Goal: Task Accomplishment & Management: Use online tool/utility

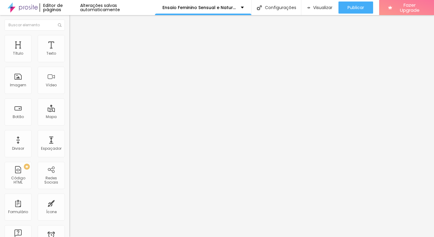
click at [74, 20] on img "button" at bounding box center [76, 22] width 5 height 5
click at [74, 52] on span "Titulo 1" at bounding box center [84, 47] width 20 height 8
click at [69, 37] on img at bounding box center [71, 37] width 5 height 5
click at [69, 35] on li "Estilo" at bounding box center [103, 32] width 69 height 6
click at [69, 175] on div "Editar Título Estilo Avançado Tamanho Titulo 1 H1 Titulo 2 H2 Titulo 3 H3 Titul…" at bounding box center [103, 126] width 69 height 222
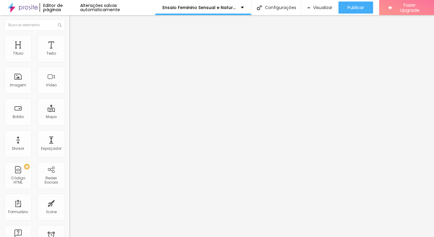
click at [69, 36] on img at bounding box center [71, 37] width 5 height 5
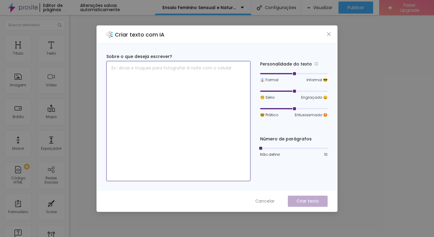
click at [181, 78] on textarea at bounding box center [178, 121] width 144 height 120
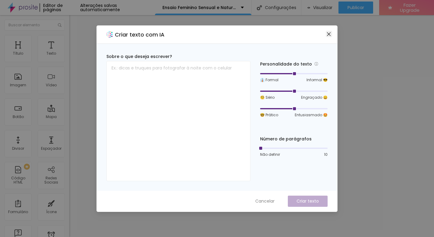
click at [331, 33] on span "Close" at bounding box center [329, 34] width 6 height 5
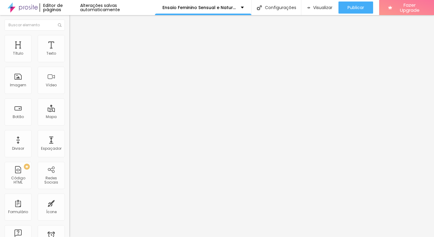
click at [69, 36] on ul "Estilo Avançado" at bounding box center [103, 35] width 69 height 12
click at [69, 39] on ul "Estilo Avançado" at bounding box center [103, 35] width 69 height 12
click at [69, 38] on ul "Estilo Avançado" at bounding box center [103, 35] width 69 height 12
click at [75, 36] on span "Estilo" at bounding box center [79, 32] width 9 height 5
click at [74, 52] on span "Titulo 1" at bounding box center [84, 47] width 20 height 8
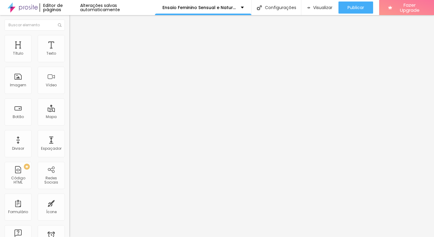
click at [74, 52] on span "Titulo 1" at bounding box center [84, 47] width 20 height 8
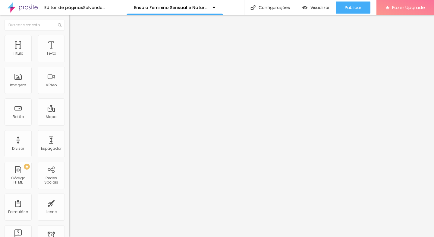
click at [69, 57] on span "Titulo 2" at bounding box center [79, 53] width 20 height 8
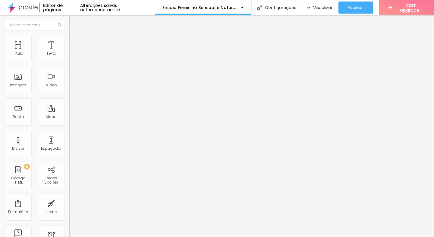
click at [74, 58] on span "Titulo 2" at bounding box center [84, 54] width 20 height 8
click at [69, 77] on div "Tipografia" at bounding box center [103, 75] width 69 height 4
click at [69, 90] on button "button" at bounding box center [73, 87] width 8 height 6
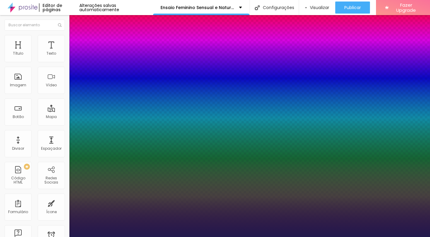
type input "1"
type input "24"
type input "1"
type input "25"
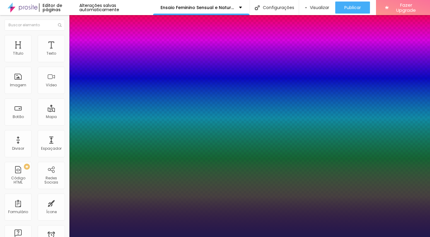
type input "25"
type input "1"
type input "26"
type input "1"
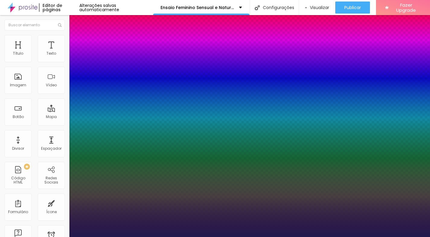
type input "23"
type input "1"
type input "22"
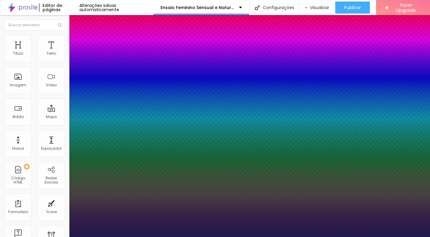
type input "1"
type input "21"
type input "1"
type input "20"
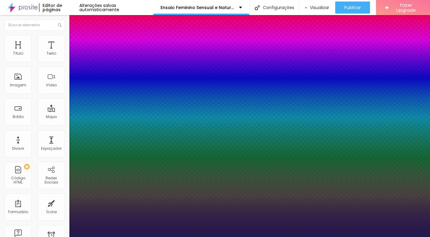
type input "20"
type input "1"
type input "19"
type input "1"
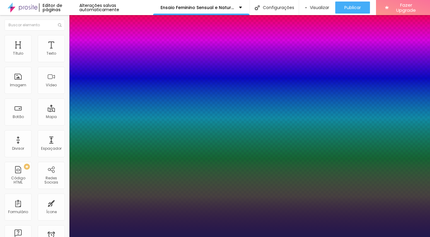
type input "19"
click at [302, 236] on div at bounding box center [215, 237] width 430 height 0
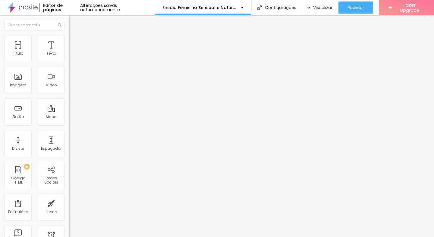
click at [72, 87] on icon "button" at bounding box center [74, 86] width 4 height 4
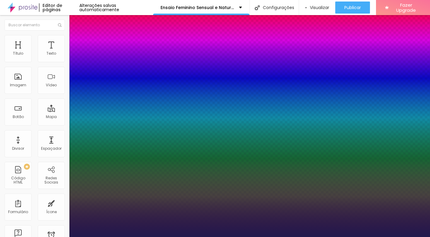
type input "1"
type input "18"
type input "1"
type input "20"
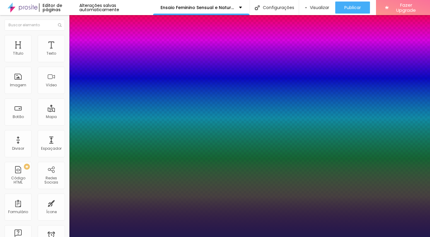
type input "20"
type input "1"
type input "21"
type input "1"
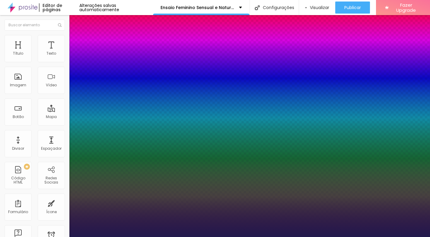
type input "22"
type input "1"
type input "23"
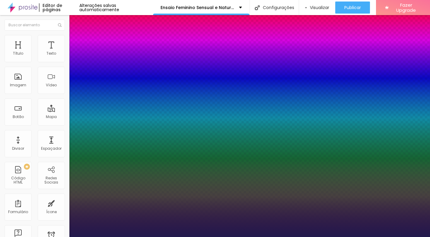
type input "1"
type input "24"
type input "1"
type input "25"
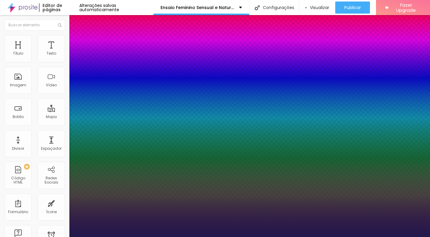
type input "25"
type input "1"
type input "30"
type input "1"
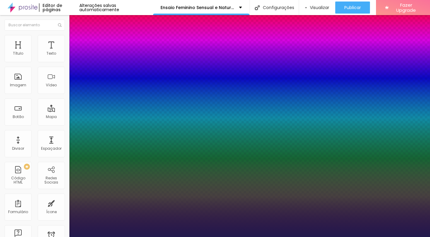
type input "31"
type input "1"
type input "32"
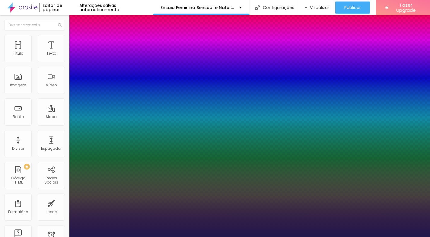
type input "1"
type input "33"
type input "1"
type input "36"
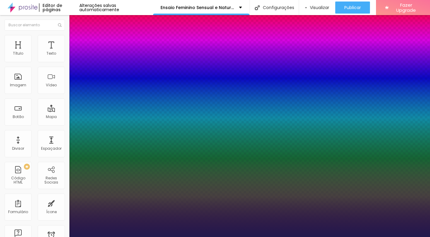
type input "36"
type input "1"
type input "38"
type input "1"
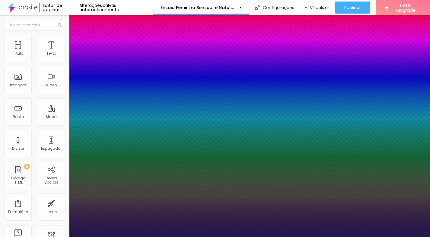
type input "39"
type input "1"
type input "40"
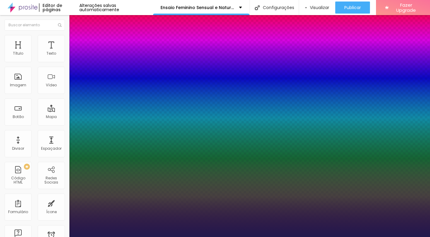
type input "1"
type input "39"
type input "1"
type input "38"
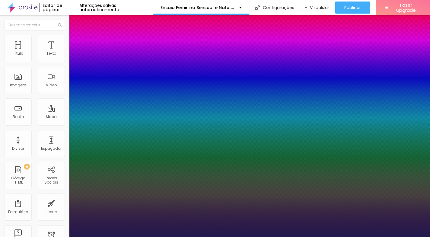
type input "38"
type input "1"
type input "39"
type input "1"
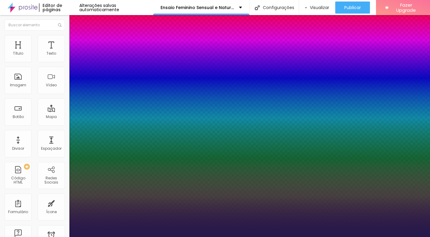
type input "40"
type input "1"
type input "39"
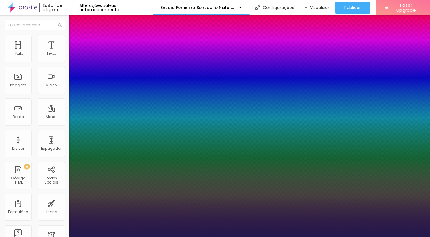
type input "1"
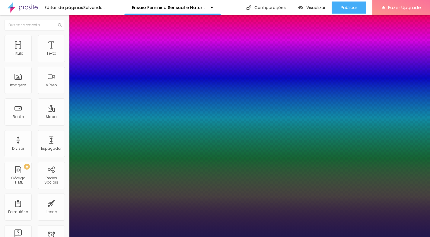
type input "38"
type input "1"
drag, startPoint x: 83, startPoint y: 171, endPoint x: 92, endPoint y: 172, distance: 8.8
type input "38"
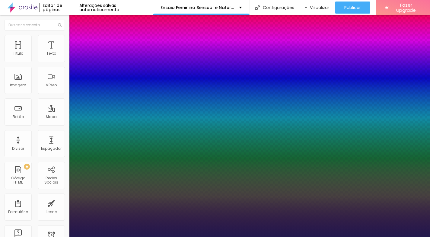
click at [117, 236] on div at bounding box center [215, 237] width 430 height 0
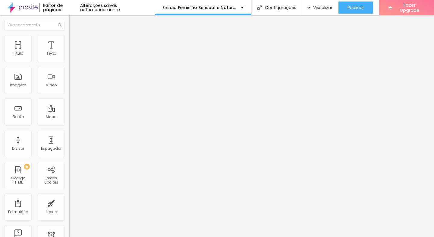
click at [72, 88] on icon "button" at bounding box center [74, 86] width 4 height 4
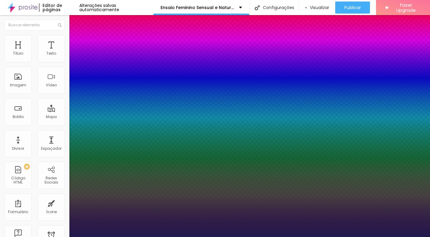
type input "1"
type input "20"
type input "1"
type input "21"
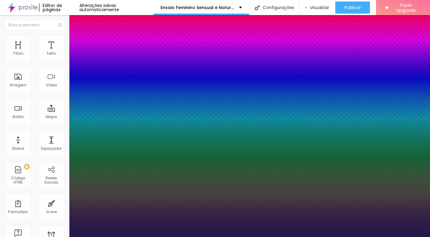
type input "21"
type input "1"
type input "22"
type input "1"
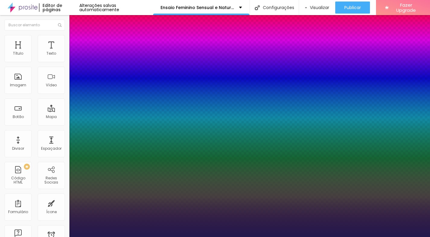
type input "22"
click at [240, 236] on div at bounding box center [215, 237] width 430 height 0
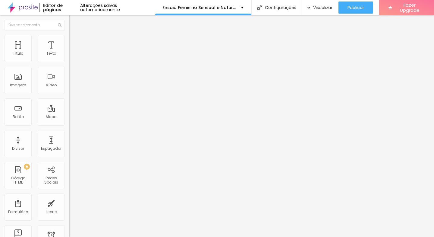
click at [69, 62] on span "Titulo 3" at bounding box center [77, 58] width 17 height 7
click at [72, 89] on icon "button" at bounding box center [74, 87] width 4 height 4
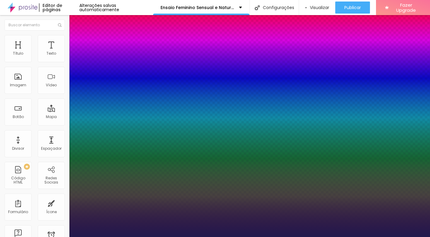
type input "1"
type input "17"
type input "1"
type input "18"
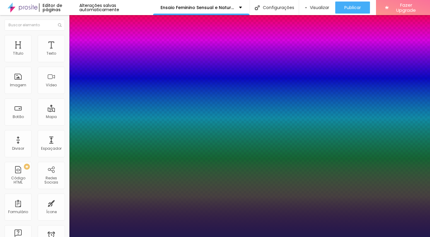
type input "18"
type input "1"
type input "18"
click at [222, 236] on div at bounding box center [215, 237] width 430 height 0
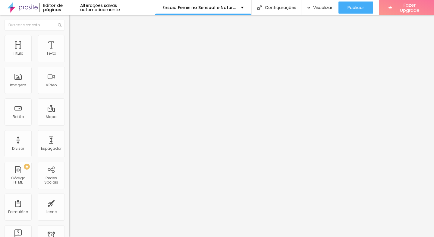
click at [69, 143] on div "Editar Coluna Conteúdo Estilo Avançado Alinhamento" at bounding box center [103, 126] width 69 height 222
click at [69, 20] on button "Editar Coluna" at bounding box center [103, 22] width 69 height 14
click at [74, 23] on div "Editar Texto" at bounding box center [91, 22] width 34 height 5
click at [69, 20] on button "Editar Coluna" at bounding box center [103, 22] width 69 height 14
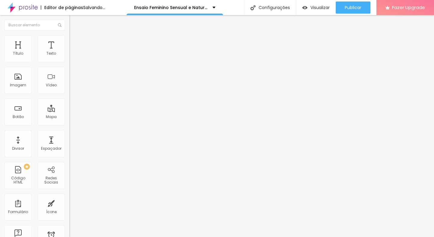
click at [72, 87] on icon "button" at bounding box center [73, 85] width 2 height 2
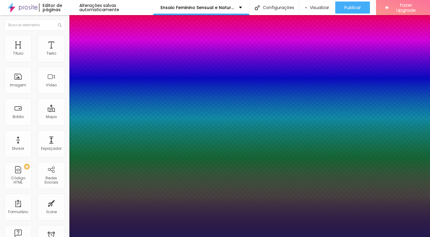
type input "1"
type input "18"
type input "1"
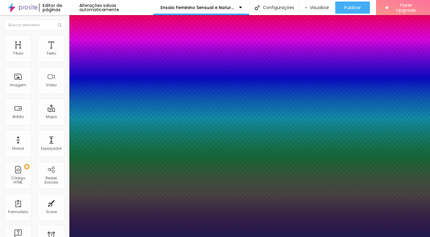
type input "24"
type input "1"
type input "26"
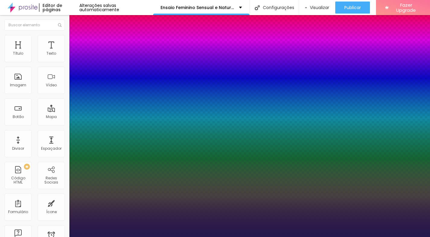
type input "1"
type input "28"
type input "1"
type input "29"
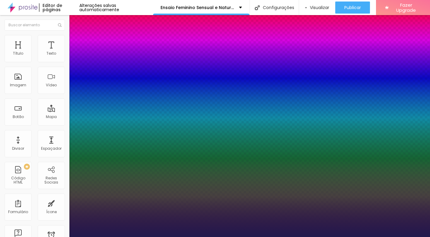
type input "29"
type input "1"
type input "30"
type input "1"
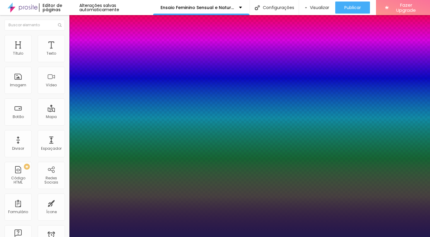
type input "35"
type input "1"
type input "37"
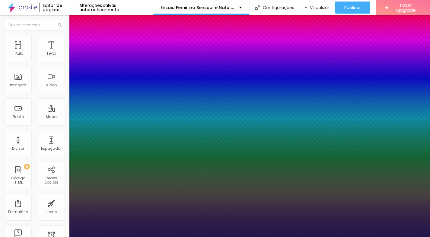
type input "1"
type input "39"
type input "1"
type input "40"
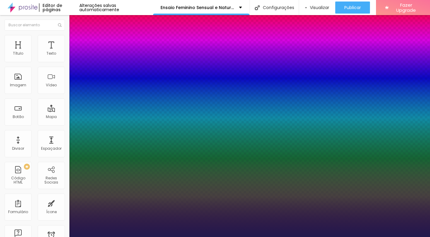
type input "40"
type input "1"
type input "37"
type input "1"
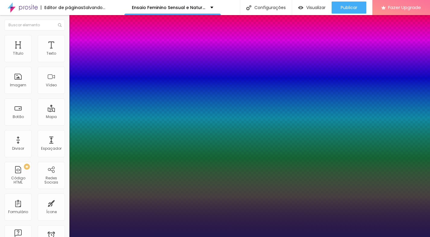
drag, startPoint x: 80, startPoint y: 171, endPoint x: 91, endPoint y: 172, distance: 11.5
type input "37"
type input "1"
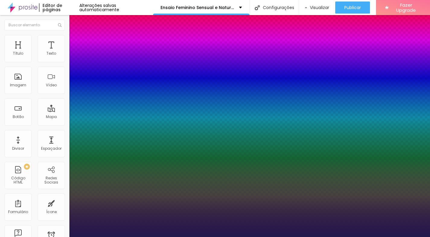
click at [325, 236] on div at bounding box center [215, 237] width 430 height 0
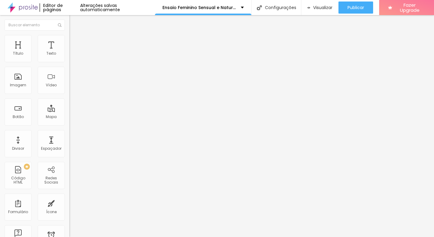
click at [74, 23] on img "button" at bounding box center [76, 22] width 5 height 5
click at [69, 94] on span "Original" at bounding box center [76, 91] width 14 height 5
click at [74, 24] on div "Editar Imagem" at bounding box center [94, 22] width 40 height 5
drag, startPoint x: 44, startPoint y: 197, endPoint x: 47, endPoint y: 172, distance: 25.5
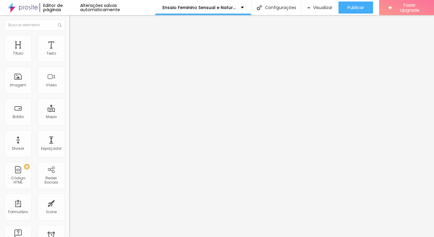
click at [69, 196] on div "Editar Título Estilo Avançado Tamanho Titulo 1 H1 Titulo 2 H2 Titulo 3 H3 Titul…" at bounding box center [103, 126] width 69 height 222
click at [74, 24] on div "Editar Título" at bounding box center [91, 22] width 34 height 5
click at [69, 25] on button "Editar Título" at bounding box center [103, 22] width 69 height 14
click at [69, 57] on span "Titulo 2" at bounding box center [79, 53] width 20 height 8
click at [69, 89] on button "button" at bounding box center [73, 86] width 8 height 6
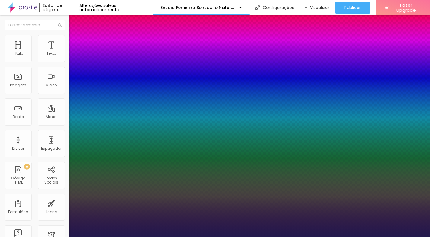
type input "1"
type input "14"
type input "1"
type input "15"
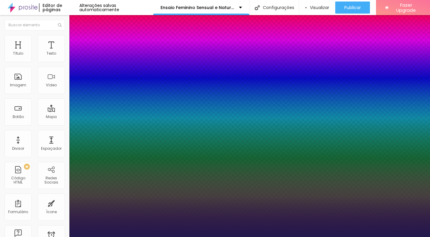
type input "15"
type input "1"
type input "16"
type input "1"
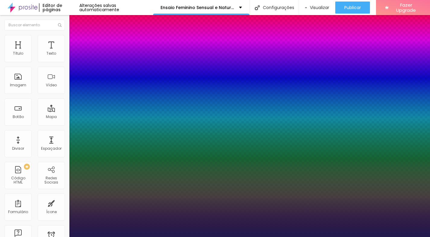
type input "17"
type input "1"
type input "18"
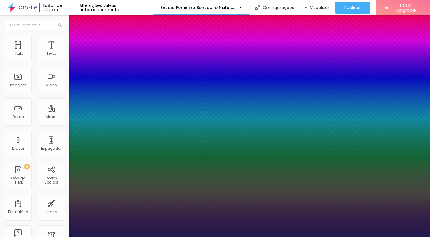
type input "1"
type input "20"
type input "1"
drag, startPoint x: 81, startPoint y: 171, endPoint x: 84, endPoint y: 172, distance: 3.1
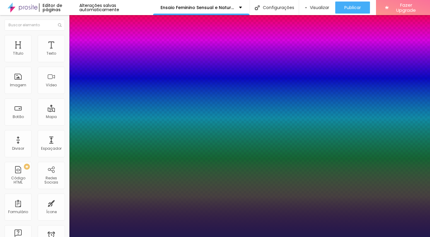
type input "20"
type input "1"
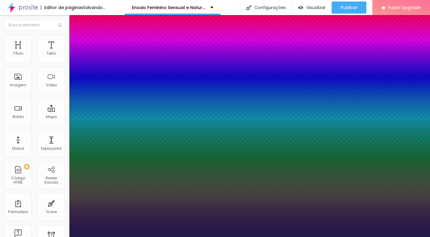
click at [293, 236] on div at bounding box center [215, 237] width 430 height 0
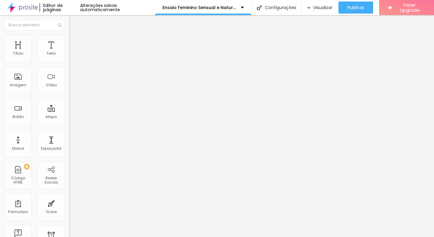
click at [69, 40] on li "Estilo" at bounding box center [103, 38] width 69 height 6
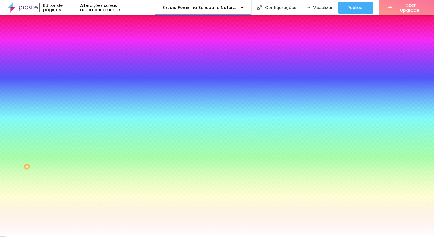
click at [75, 43] on span "Avançado" at bounding box center [85, 45] width 20 height 5
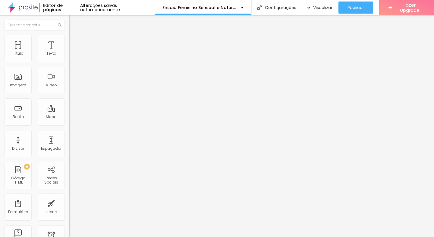
click at [69, 35] on li "Conteúdo" at bounding box center [103, 32] width 69 height 6
click at [73, 59] on div "Contato" at bounding box center [104, 55] width 62 height 5
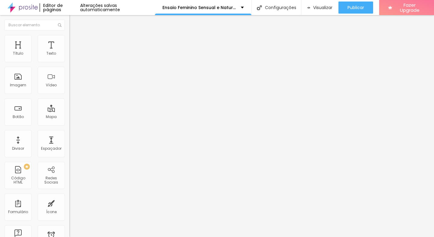
type input "Como gosta que te chamem"
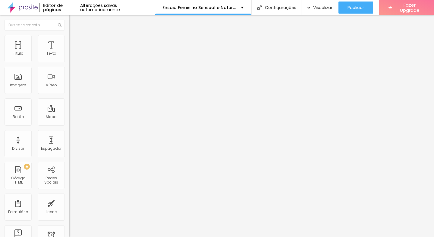
type input "[EMAIL_ADDRESS][DOMAIN_NAME]"
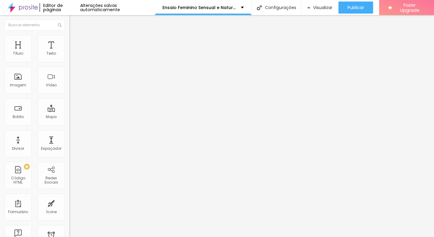
drag, startPoint x: 125, startPoint y: 78, endPoint x: 125, endPoint y: 69, distance: 8.7
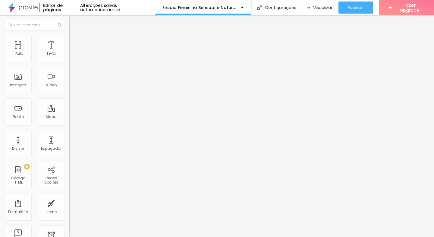
paste input "Ensaio Feminino Sensual e Natura"
type input "Ensaio Feminino Sensual e NaturaL"
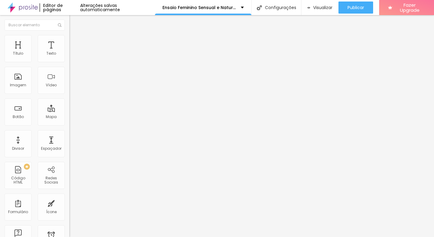
click at [69, 38] on li "Estilo" at bounding box center [103, 38] width 69 height 6
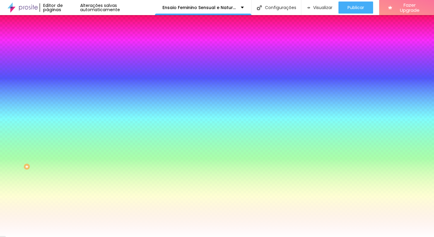
click at [69, 41] on li "Avançado" at bounding box center [103, 44] width 69 height 6
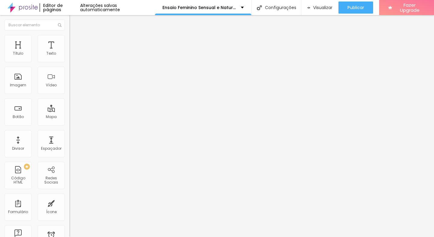
click at [69, 42] on ul "Conteúdo Estilo Avançado" at bounding box center [103, 38] width 69 height 18
click at [75, 42] on span "Estilo" at bounding box center [79, 38] width 9 height 5
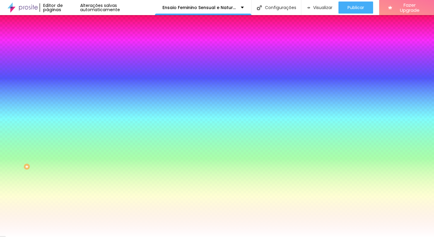
click at [74, 20] on img "button" at bounding box center [76, 22] width 5 height 5
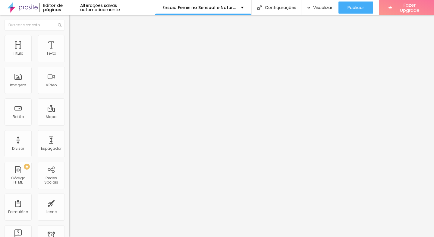
click at [69, 61] on img at bounding box center [71, 63] width 4 height 4
type input "https://"
click at [69, 230] on button "+ Adicionar Icone" at bounding box center [88, 233] width 38 height 6
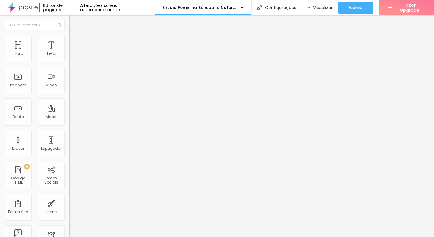
click at [69, 189] on div "Editar Redes Sociais Conteúdo Estilo Avançado Instagram Rede social Instagram E…" at bounding box center [103, 126] width 69 height 222
click at [69, 122] on div "Instagram" at bounding box center [103, 124] width 69 height 4
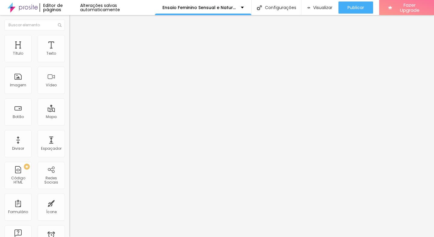
click at [69, 193] on div "Editar Redes Sociais Conteúdo Estilo Avançado Instagram Rede social Instagram E…" at bounding box center [103, 126] width 69 height 222
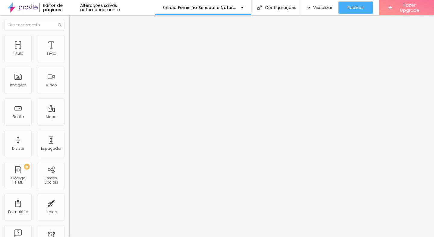
click at [69, 40] on ul "Conteúdo Estilo Avançado" at bounding box center [103, 38] width 69 height 18
click at [69, 39] on li "Estilo" at bounding box center [103, 38] width 69 height 6
click at [69, 41] on img at bounding box center [71, 43] width 5 height 5
click at [75, 42] on span "Estilo" at bounding box center [79, 38] width 9 height 5
click at [69, 38] on li "Estilo" at bounding box center [103, 38] width 69 height 6
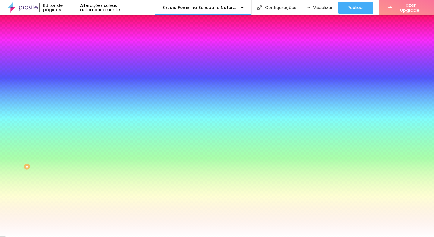
click at [75, 43] on span "Avançado" at bounding box center [85, 45] width 20 height 5
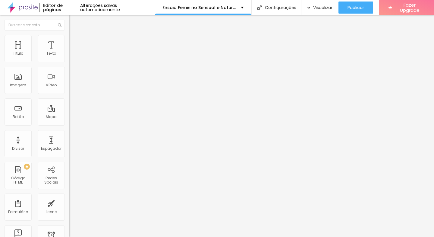
type input "25"
type input "30"
type input "35"
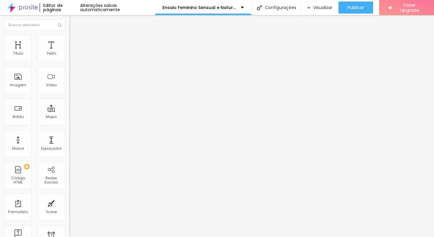
type input "35"
type input "50"
type input "30"
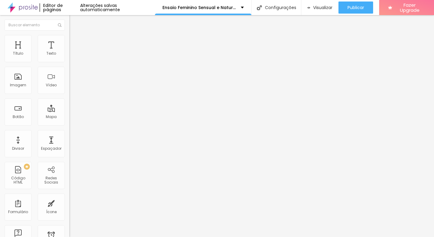
type input "25"
type input "5"
type input "0"
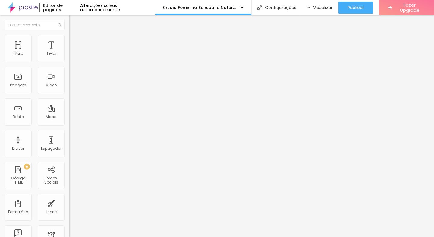
type input "0"
type input "5"
type input "10"
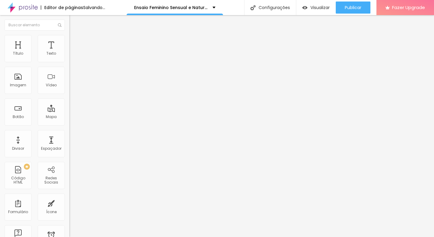
type input "15"
type input "20"
click at [69, 117] on input "range" at bounding box center [88, 119] width 39 height 5
